Goal: Task Accomplishment & Management: Complete application form

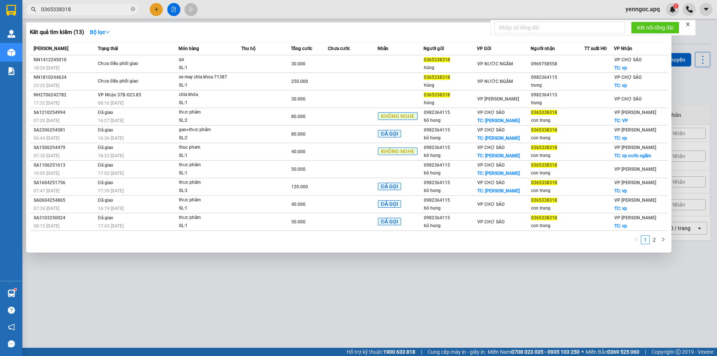
click at [98, 9] on input "0365338318" at bounding box center [85, 9] width 88 height 8
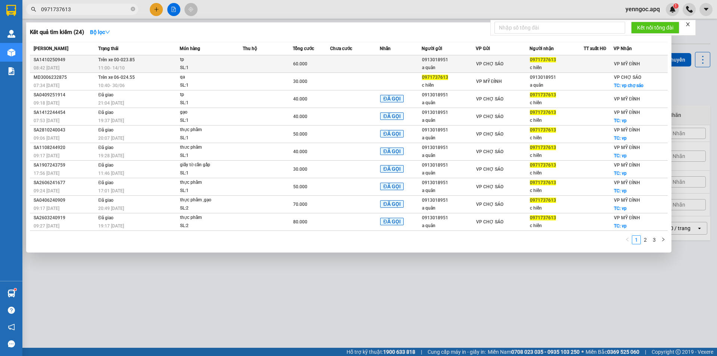
type input "0971737613"
click at [98, 59] on td "Trên xe 00-023.85 11:00 [DATE]" at bounding box center [137, 64] width 83 height 18
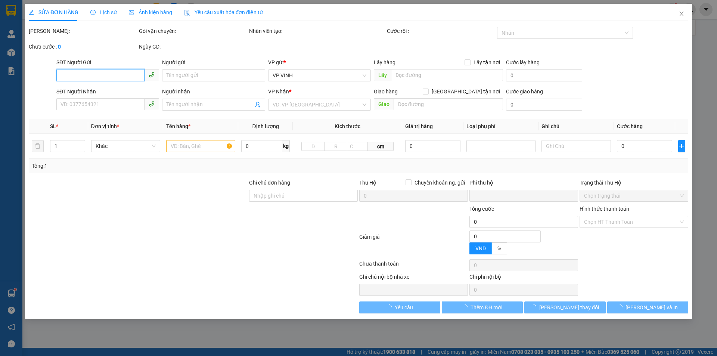
type input "0913018951"
type input "a quân"
type input "0971737613"
type input "c hiền"
type input "0"
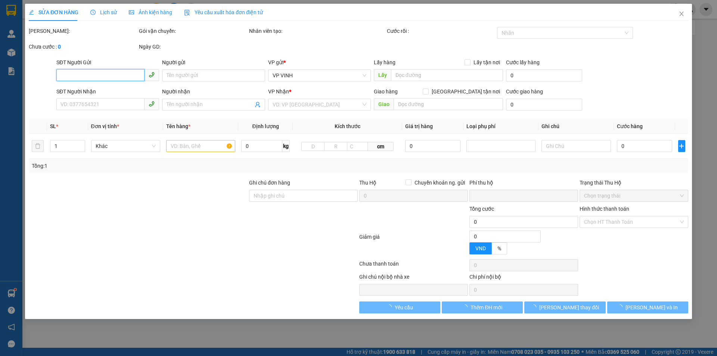
type input "60.000"
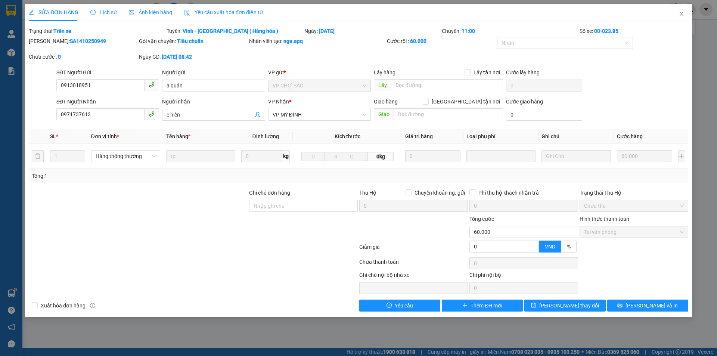
click at [96, 13] on span "Lịch sử" at bounding box center [103, 12] width 27 height 6
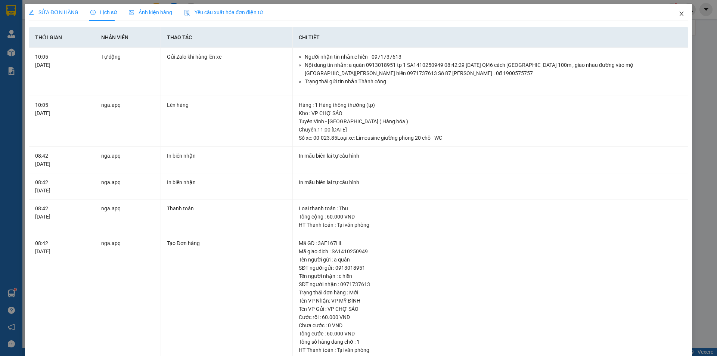
click at [679, 16] on icon "close" at bounding box center [682, 14] width 6 height 6
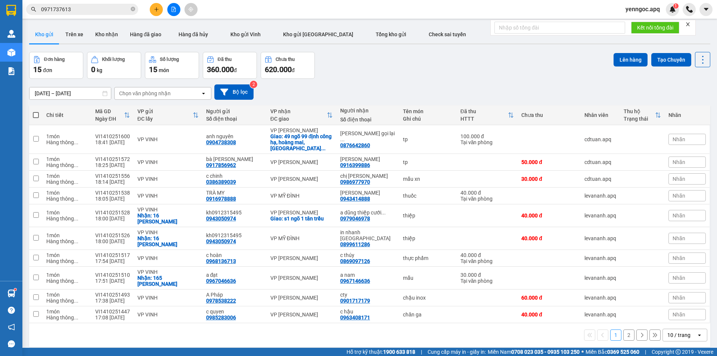
click at [107, 11] on input "0971737613" at bounding box center [85, 9] width 88 height 8
